Goal: Task Accomplishment & Management: Use online tool/utility

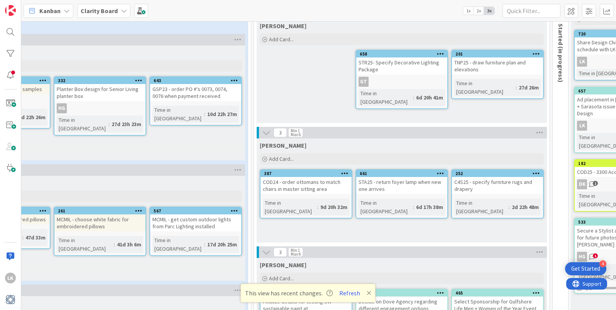
scroll to position [53, 267]
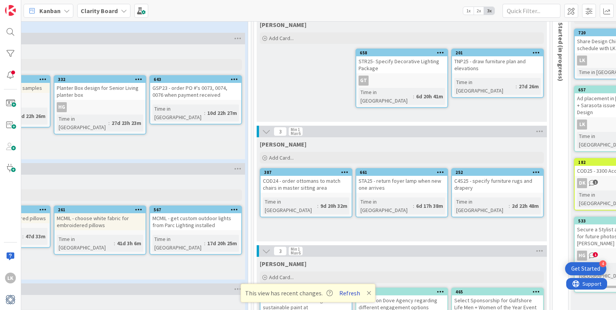
click at [346, 294] on button "Refresh" at bounding box center [350, 293] width 26 height 10
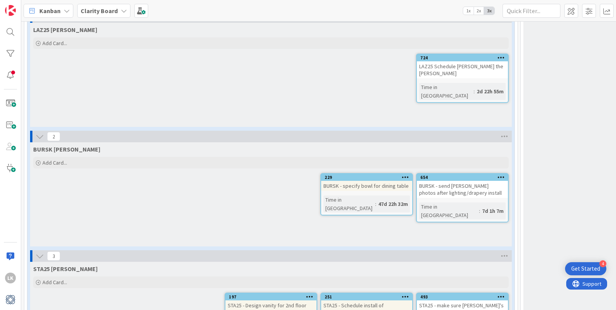
scroll to position [938, 0]
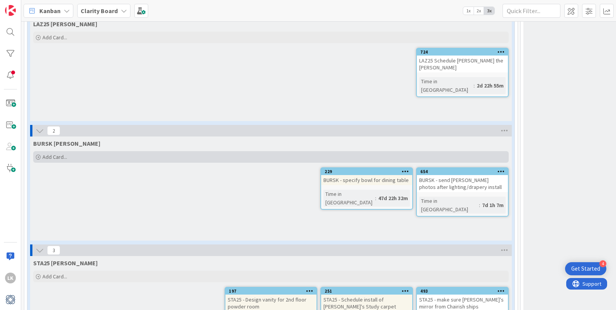
click at [46, 154] on span "Add Card..." at bounding box center [54, 157] width 25 height 7
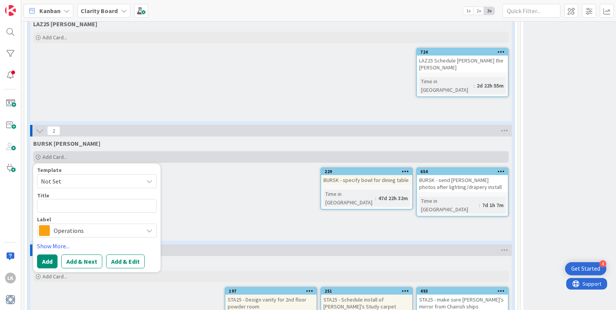
type textarea "x"
type textarea "P"
type textarea "x"
type textarea "Put"
type textarea "x"
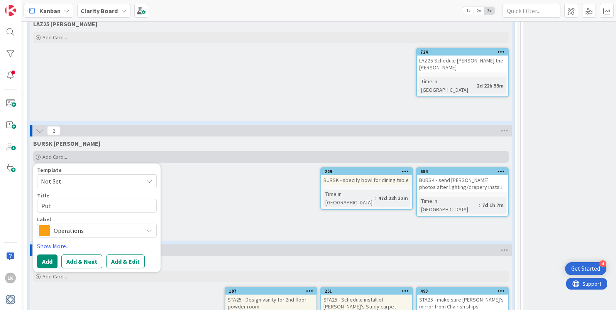
type textarea "Put"
type textarea "x"
type textarea "Put t"
type textarea "x"
type textarea "Put tog"
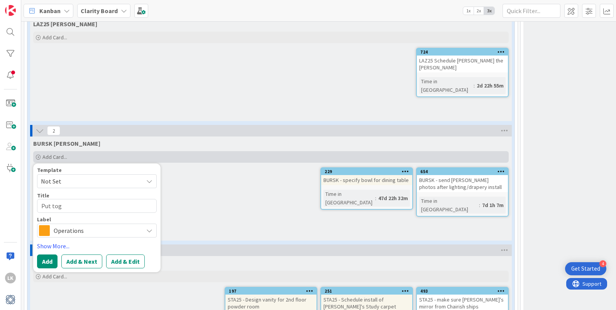
type textarea "x"
type textarea "Put toge"
type textarea "x"
type textarea "Put toget"
type textarea "x"
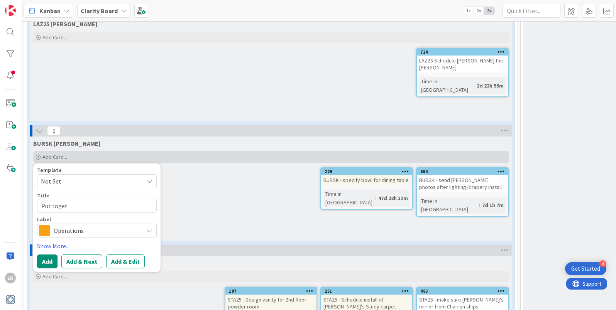
type textarea "Put togeth"
type textarea "x"
type textarea "Put togethe"
type textarea "x"
type textarea "Put together"
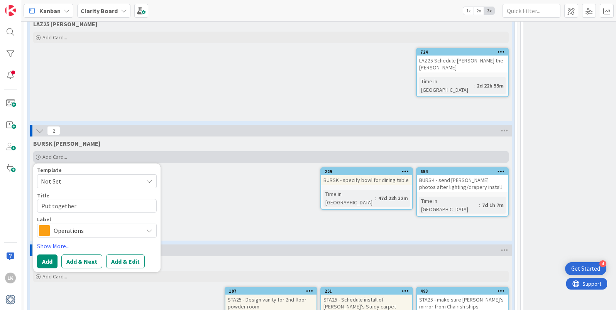
type textarea "x"
type textarea "Put together"
type textarea "x"
type textarea "Put together o"
type textarea "x"
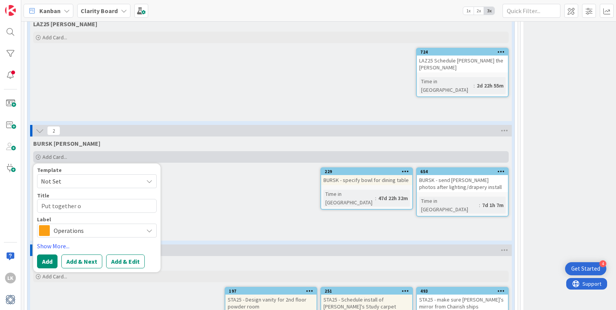
type textarea "Put together op"
type textarea "x"
type textarea "Put together opt"
type textarea "x"
type textarea "Put together opti"
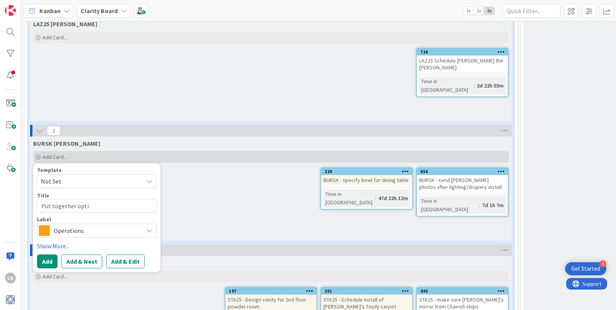
type textarea "x"
type textarea "Put together optio"
type textarea "x"
type textarea "Put together option"
type textarea "x"
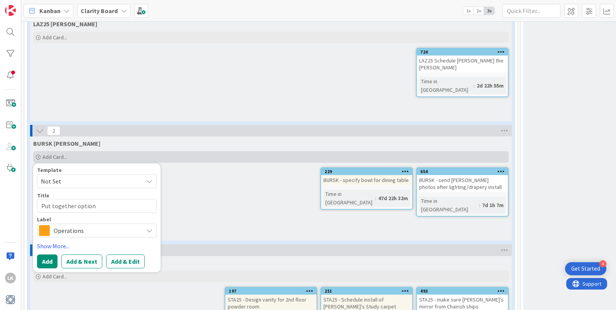
type textarea "Put together options"
type textarea "x"
type textarea "Put together options"
type textarea "x"
type textarea "Put together options f"
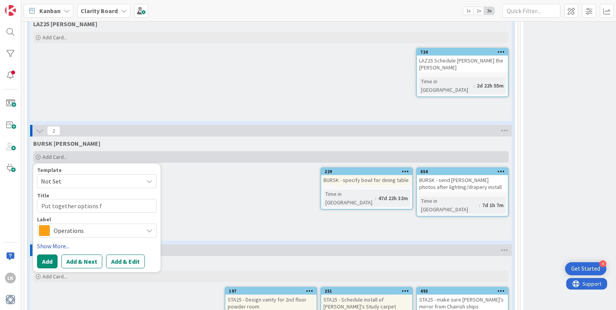
type textarea "x"
type textarea "Put together options fo"
type textarea "x"
type textarea "Put together options for"
type textarea "x"
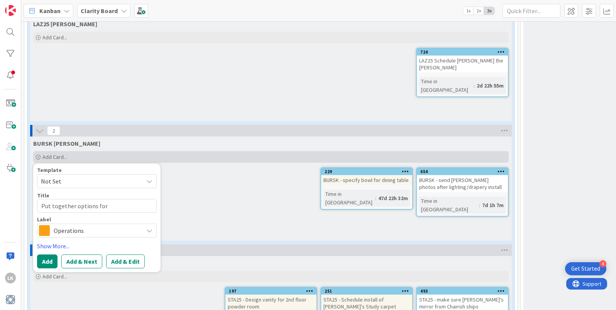
type textarea "Put together options for"
type textarea "x"
type textarea "Put together options for n"
type textarea "x"
type textarea "Put together options for ne"
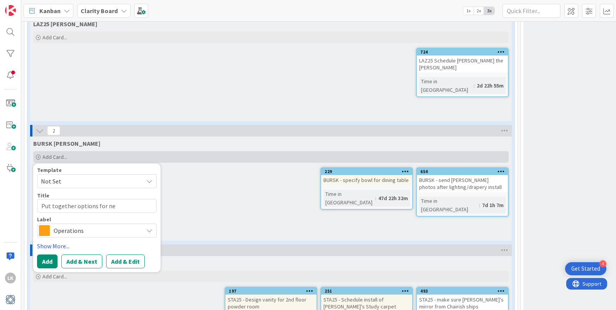
type textarea "x"
type textarea "Put together options for nex"
type textarea "x"
type textarea "Put together options for next"
type textarea "x"
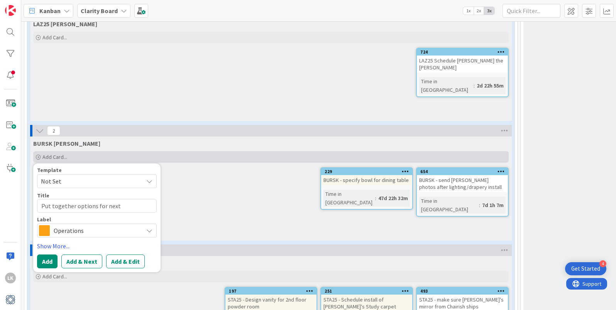
type textarea "Put together options for next"
type textarea "x"
type textarea "Put together options for next"
type textarea "x"
type textarea "Put together options for nex"
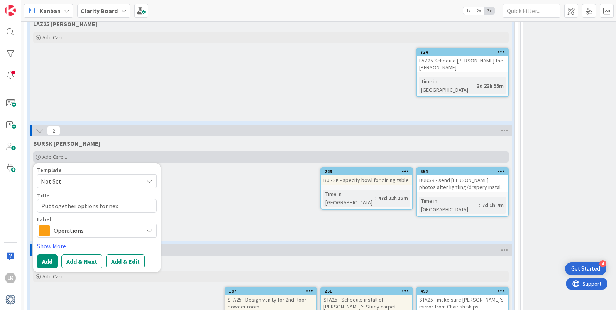
type textarea "x"
type textarea "Put together options for ne"
type textarea "x"
type textarea "Put together options for n"
type textarea "x"
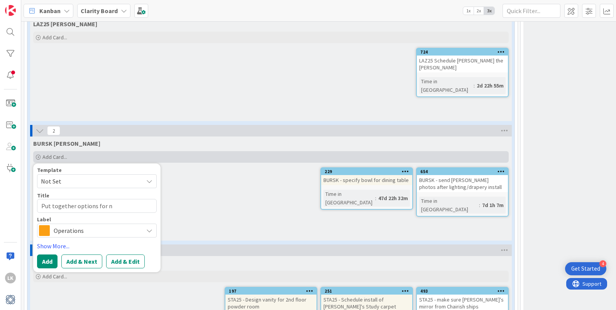
type textarea "Put together options for"
type textarea "x"
type textarea "Put together options for i"
type textarea "x"
type textarea "Put together options for it"
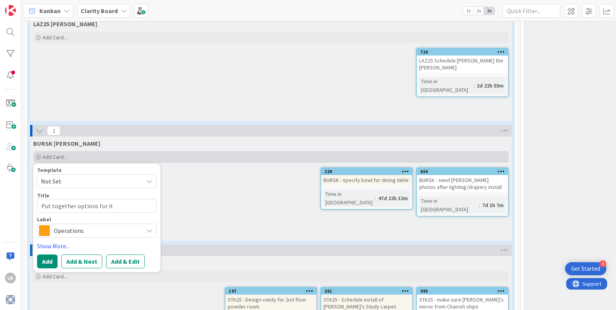
type textarea "x"
type textarea "Put together options for item"
type textarea "x"
type textarea "Put together options for items"
type textarea "x"
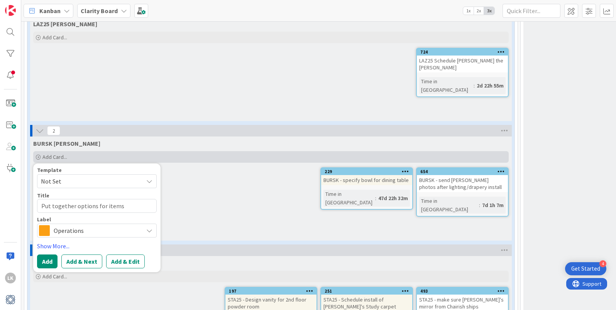
type textarea "Put together options for items"
type textarea "x"
type textarea "Put together options for items w"
type textarea "x"
type textarea "Put together options for items we"
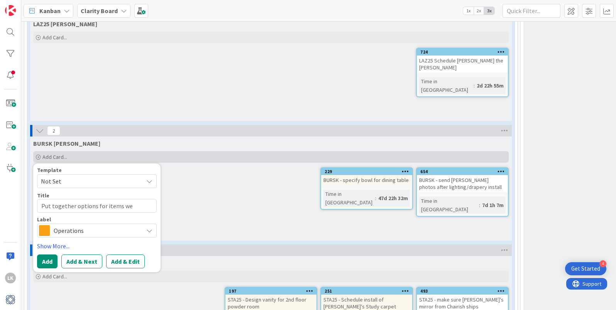
type textarea "x"
type textarea "Put together options for items we"
type textarea "x"
type textarea "Put together options for items we n"
type textarea "x"
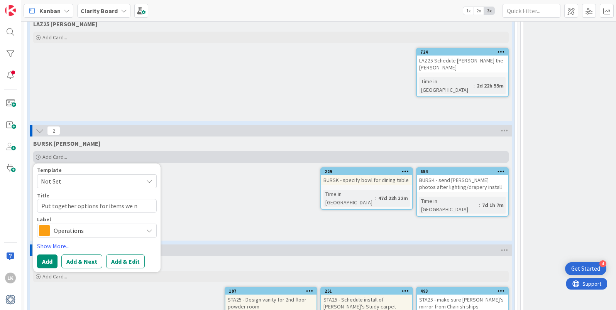
type textarea "Put together options for items we ne"
type textarea "x"
type textarea "Put together options for items we nee"
type textarea "x"
type textarea "Put together options for items we need"
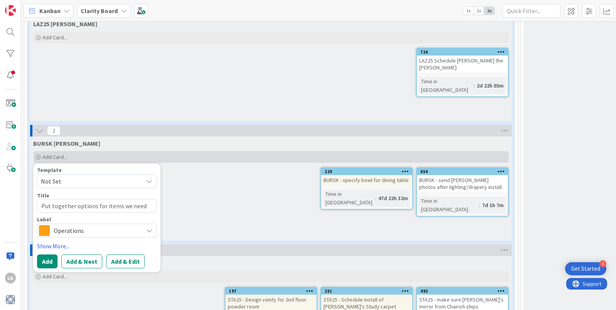
type textarea "x"
type textarea "Put together options for items we need"
type textarea "x"
type textarea "Put together options for items we need ("
type textarea "x"
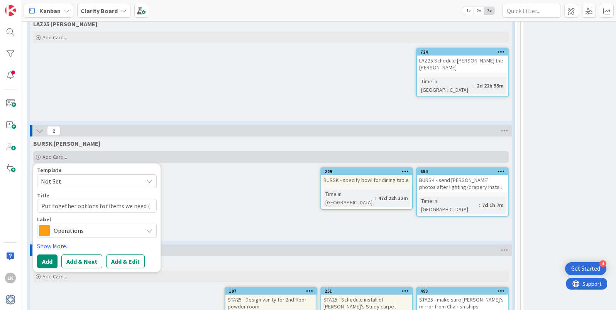
type textarea "Put together options for items we need (i"
type textarea "x"
type textarea "Put together options for items we need (id"
type textarea "x"
type textarea "Put together options for items we need (ide"
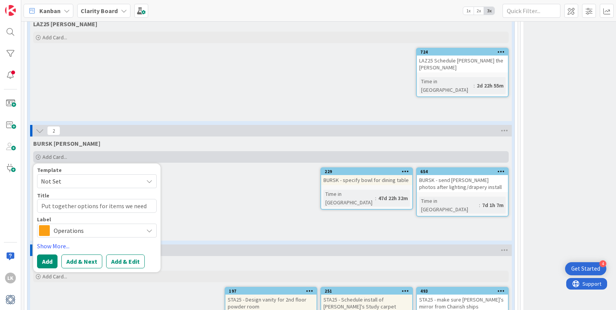
type textarea "x"
type textarea "Put together options for items we need (iden"
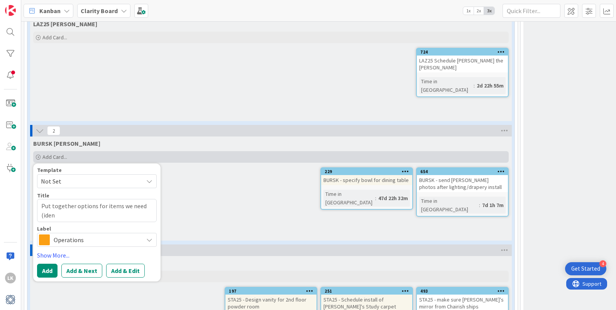
type textarea "x"
type textarea "Put together options for items we need (ident"
type textarea "x"
type textarea "Put together options for items we need (identi"
type textarea "x"
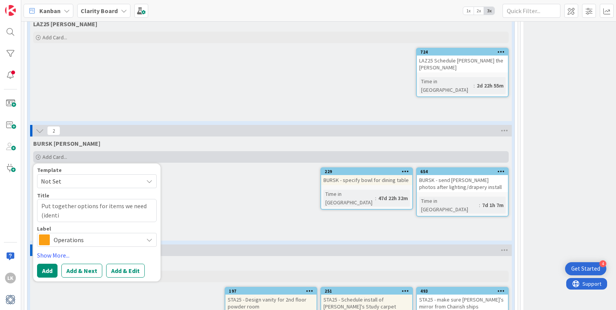
type textarea "Put together options for items we need (identif"
type textarea "x"
type textarea "Put together options for items we need (identifi"
type textarea "x"
type textarea "Put together options for items we need (identifie"
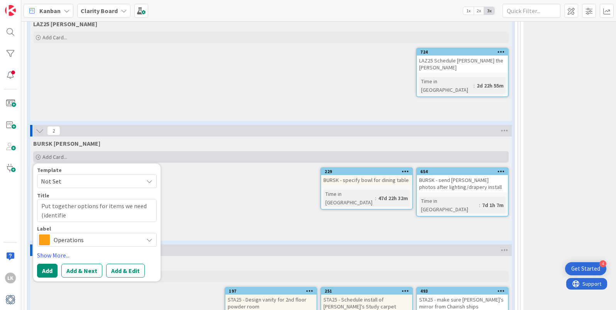
type textarea "x"
type textarea "Put together options for items we need (identified"
type textarea "x"
type textarea "Put together options for items we need (identified"
type textarea "x"
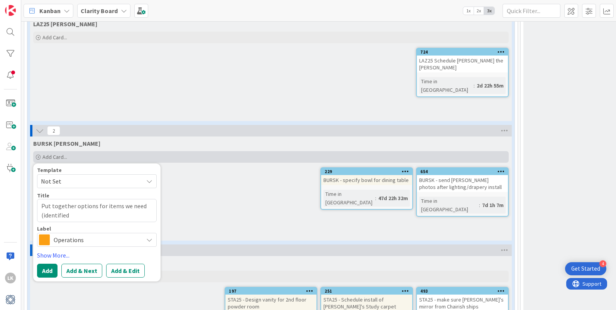
type textarea "Put together options for items we need (identified i"
type textarea "x"
type textarea "Put together options for items we need (identified in"
type textarea "x"
type textarea "Put together options for items we need (identified in o"
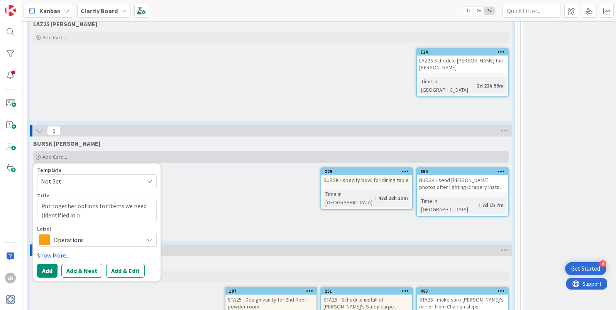
type textarea "x"
type textarea "Put together options for items we need (identified in ou"
type textarea "x"
type textarea "Put together options for items we need (identified in our"
type textarea "x"
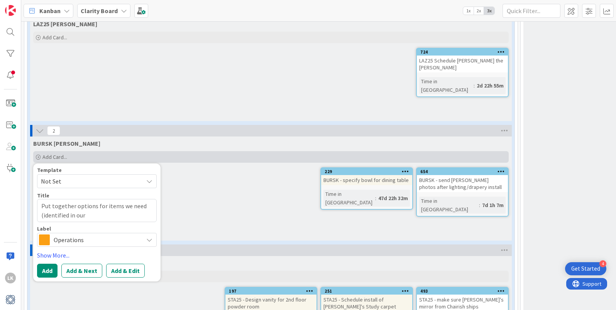
type textarea "Put together options for items we need (identified in our"
type textarea "x"
type textarea "Put together options for items we need (identified in our n"
type textarea "x"
type textarea "Put together options for items we need (identified in our no"
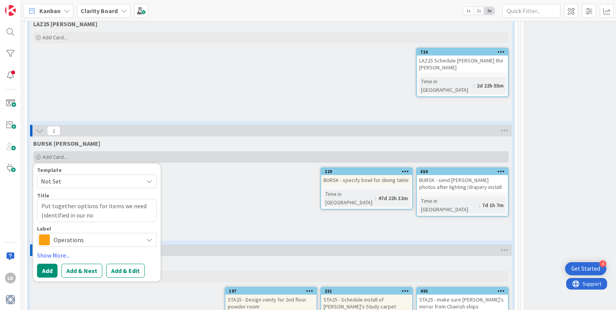
type textarea "x"
type textarea "Put together options for items we need (identified in our not"
type textarea "x"
type textarea "Put together options for items we need (identified in our note"
type textarea "x"
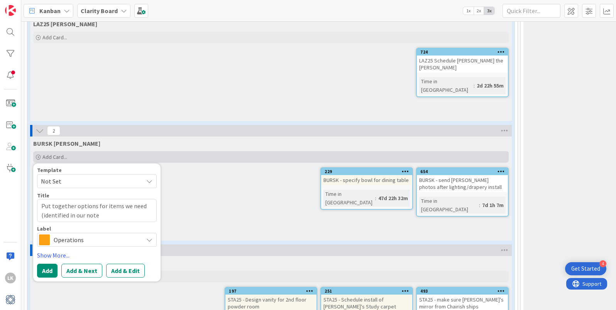
type textarea "Put together options for items we need (identified in our notes"
type textarea "x"
type textarea "Put together options for items we need (identified in our notes)"
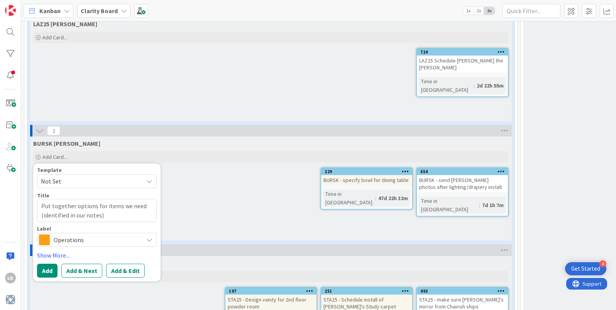
click at [140, 199] on textarea "Put together options for items we need (identified in our notes)" at bounding box center [97, 210] width 120 height 23
type textarea "x"
type textarea "Put together options for items we need (identified in our notes)"
type textarea "x"
type textarea "Put together options for items we need t (identified in our notes)"
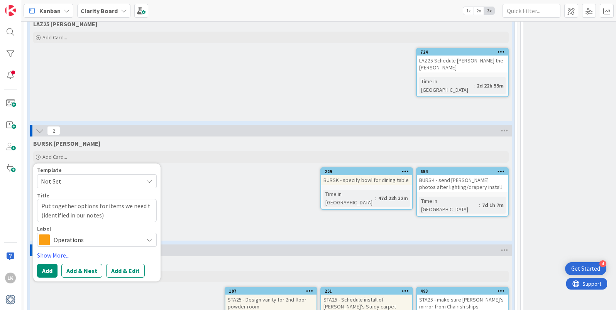
type textarea "x"
type textarea "Put together options for items we need to (identified in our notes)"
type textarea "x"
type textarea "Put together options for items we need to (identified in our notes)"
type textarea "x"
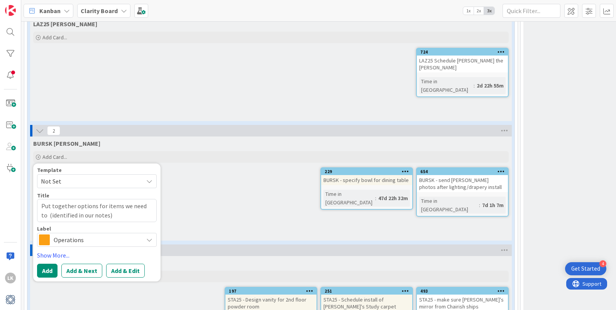
type textarea "Put together options for items we need to f (identified in our notes)"
type textarea "x"
type textarea "Put together options for items we need to fi (identified in our notes)"
type textarea "x"
type textarea "Put together options for items we need to fin (identified in our notes)"
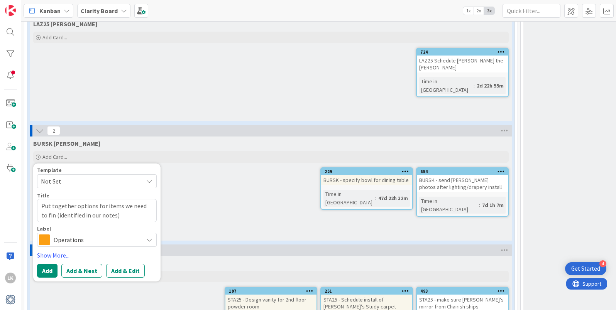
type textarea "x"
type textarea "Put together options for items we need to fini (identified in our notes)"
type textarea "x"
type textarea "Put together options for items we need to finis (identified in our notes)"
type textarea "x"
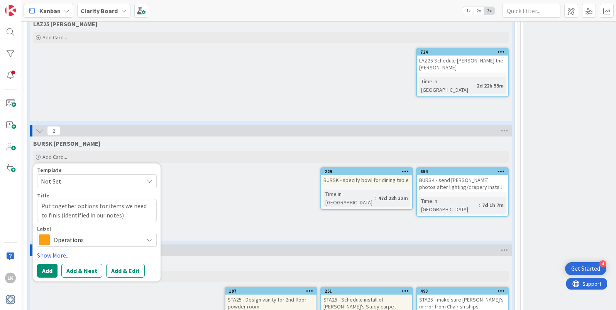
type textarea "Put together options for items we need to finish (identified in our notes)"
type textarea "x"
type textarea "Put together options for items we need to finish (identified in our notes)"
type textarea "x"
type textarea "Put together options for items we need to finish h (identified in our notes)"
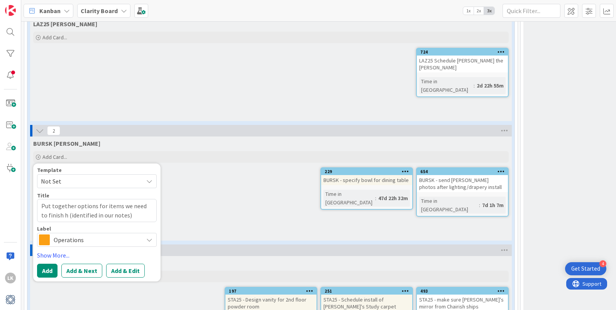
type textarea "x"
type textarea "Put together options for items we need to finish he (identified in our notes)"
type textarea "x"
type textarea "Put together options for items we need to finish her (identified in our notes)"
type textarea "x"
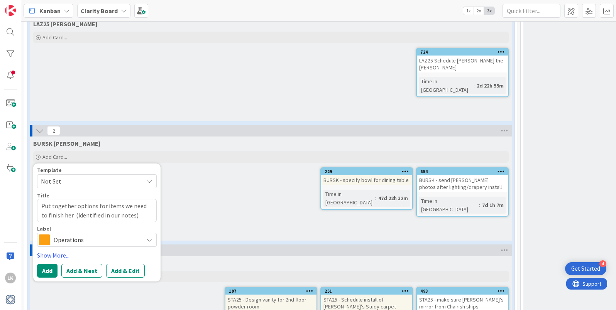
type textarea "Put together options for items we need to finish her r (identified in our notes)"
type textarea "x"
type textarea "Put together options for items we need to finish her re (identified in our note…"
type textarea "x"
type textarea "Put together options for items we need to finish her ren (identified in our not…"
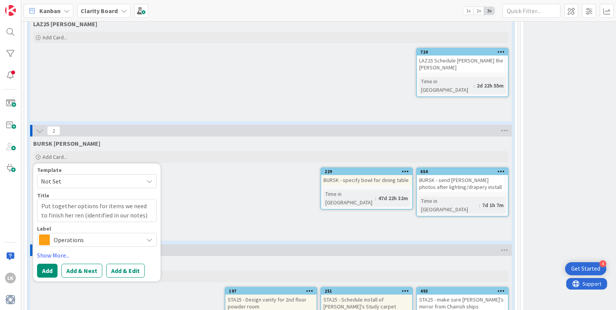
type textarea "x"
type textarea "Put together options for items we need to finish her renov (identified in our n…"
type textarea "x"
type textarea "Put together options for items we need to finish her renova (identified in our …"
type textarea "x"
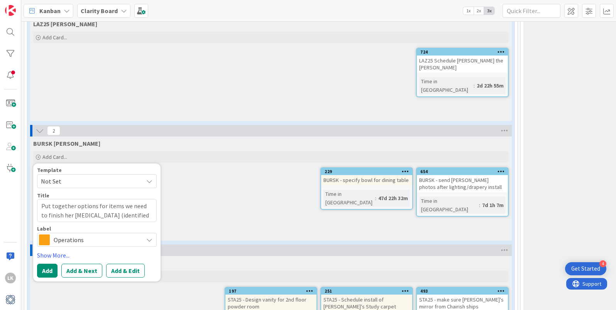
type textarea "Put together options for items we need to finish her renovat (identified in our…"
type textarea "x"
type textarea "Put together options for items we need to finish her renovati (identified in ou…"
type textarea "x"
type textarea "Put together options for items we need to finish her renovatio (identified in o…"
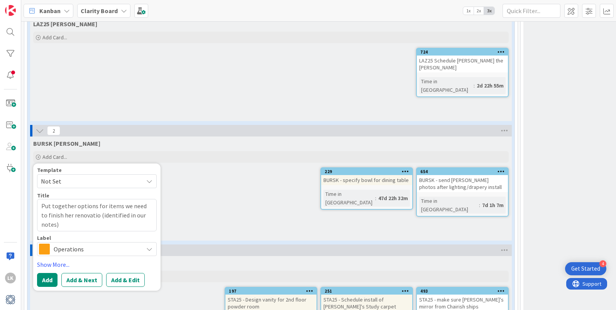
type textarea "x"
type textarea "Put together options for items we need to finish her renovation (identified in …"
click at [148, 246] on icon at bounding box center [149, 249] width 6 height 6
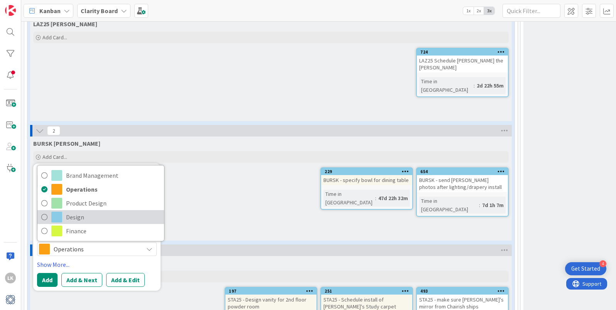
click at [68, 212] on span "Design" at bounding box center [113, 218] width 94 height 12
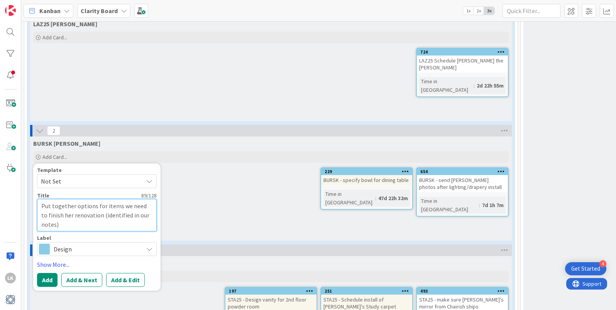
click at [41, 199] on textarea "Put together options for items we need to finish her renovation (identified in …" at bounding box center [97, 215] width 120 height 32
type textarea "x"
type textarea "BPut together options for items we need to finish her renovation (identified in…"
type textarea "x"
type textarea "BUPut together options for items we need to finish her renovation (identified i…"
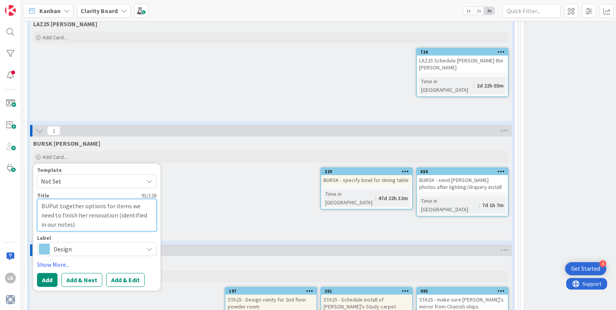
type textarea "x"
type textarea "BURPut together options for items we need to finish her renovation (identified …"
type textarea "x"
type textarea "BURKPut together options for items we need to finish her renovation (identified…"
type textarea "x"
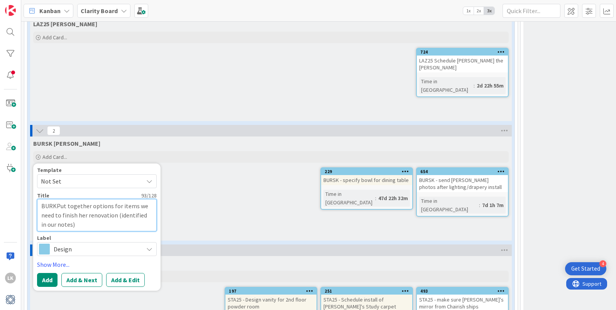
type textarea "BURPut together options for items we need to finish her renovation (identified …"
type textarea "x"
type textarea "BURSPut together options for items we need to finish her renovation (identified…"
type textarea "x"
type textarea "BURSKPut together options for items we need to finish her renovation (identifie…"
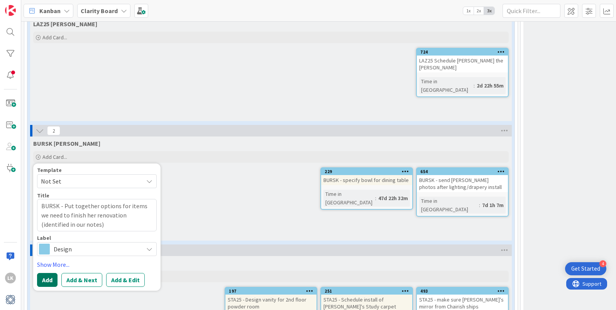
click at [47, 273] on button "Add" at bounding box center [47, 280] width 20 height 14
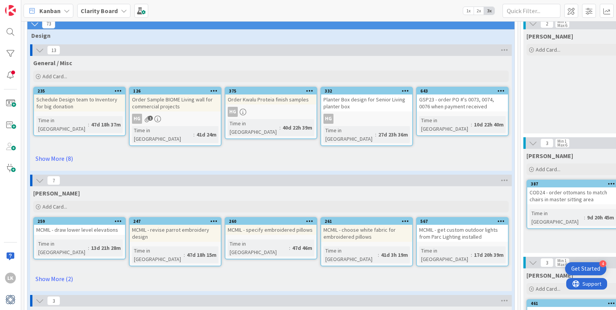
scroll to position [42, 0]
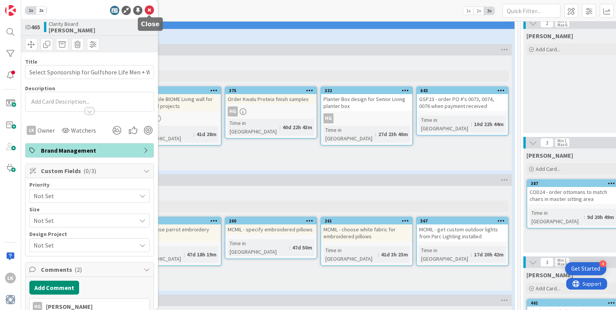
click at [149, 8] on icon at bounding box center [149, 10] width 9 height 9
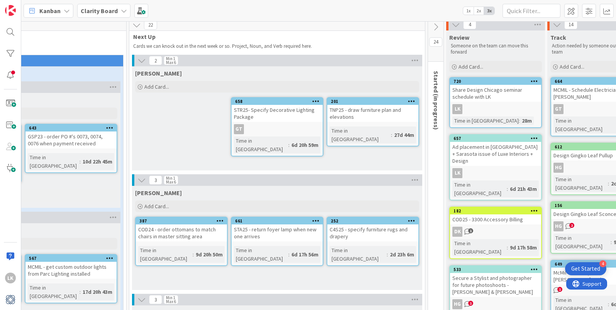
scroll to position [4, 395]
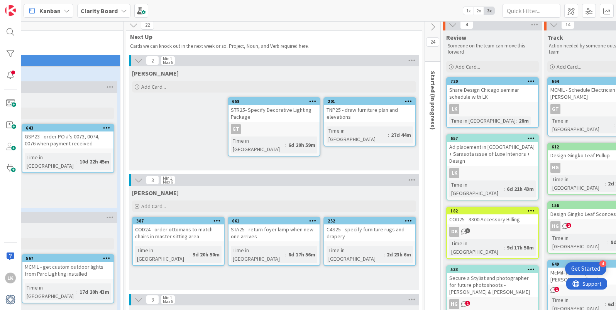
click at [432, 27] on icon at bounding box center [433, 27] width 8 height 8
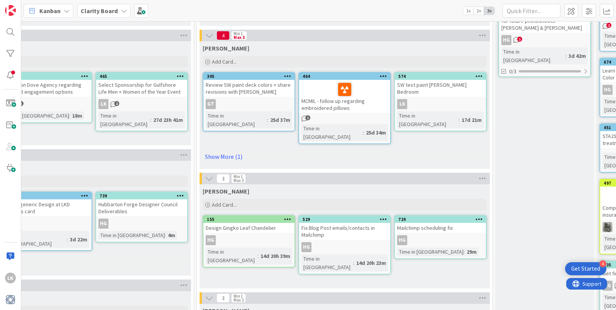
scroll to position [269, 623]
click at [216, 150] on link "Show More (1)" at bounding box center [345, 156] width 284 height 12
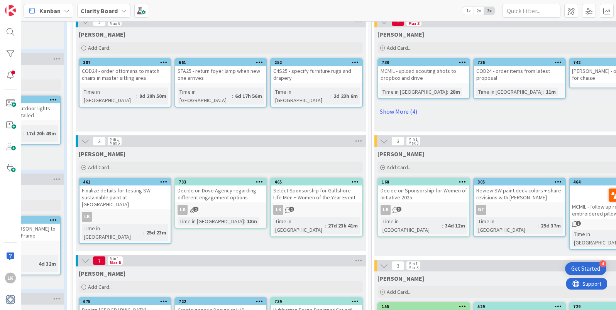
scroll to position [163, 441]
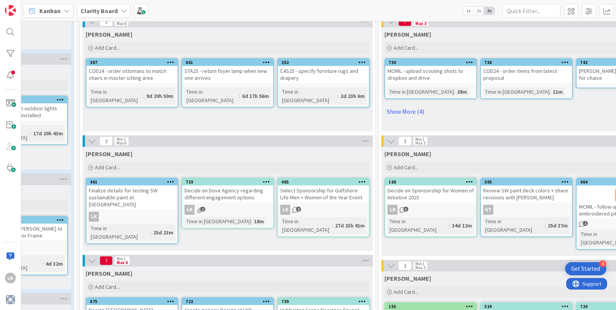
drag, startPoint x: 265, startPoint y: 185, endPoint x: 189, endPoint y: 9, distance: 191.7
